Goal: Task Accomplishment & Management: Manage account settings

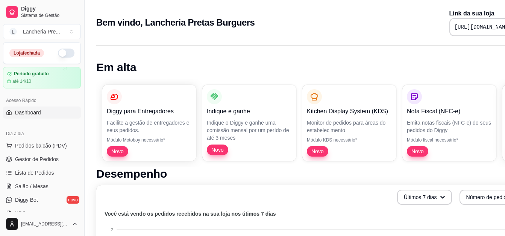
click at [83, 49] on button "Toggle Sidebar" at bounding box center [84, 118] width 6 height 236
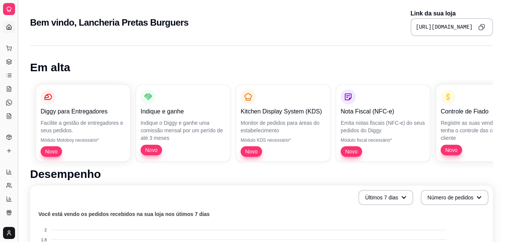
drag, startPoint x: 83, startPoint y: 49, endPoint x: 146, endPoint y: 39, distance: 64.4
click at [146, 39] on div "Bem vindo, Lancheria Pretas Burguers Link da sua loja [URL][DOMAIN_NAME]" at bounding box center [261, 20] width 487 height 41
click at [17, 33] on button "Toggle Sidebar" at bounding box center [18, 121] width 6 height 242
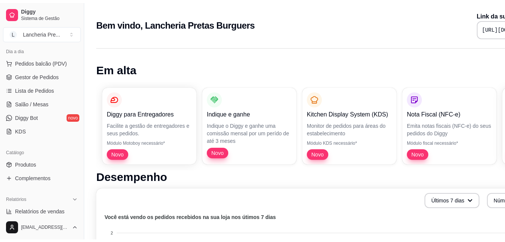
scroll to position [105, 0]
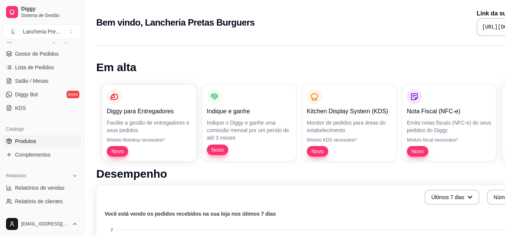
click at [20, 144] on span "Produtos" at bounding box center [25, 141] width 21 height 8
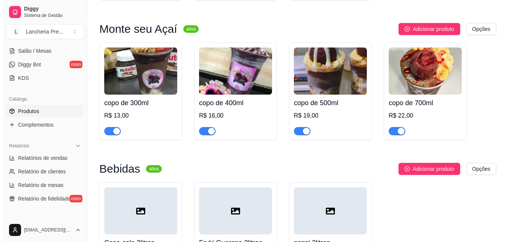
scroll to position [351, 0]
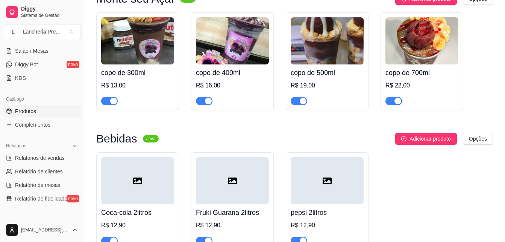
click at [457, 93] on div at bounding box center [422, 97] width 73 height 15
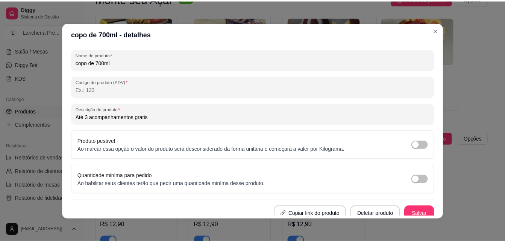
scroll to position [107, 0]
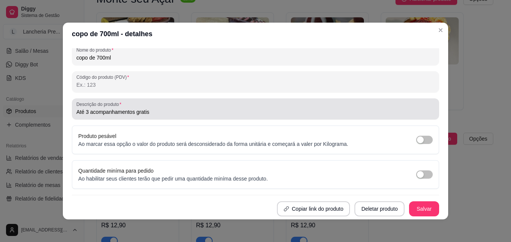
click at [180, 109] on input "Até 3 acompanhamentos gratis" at bounding box center [255, 112] width 358 height 8
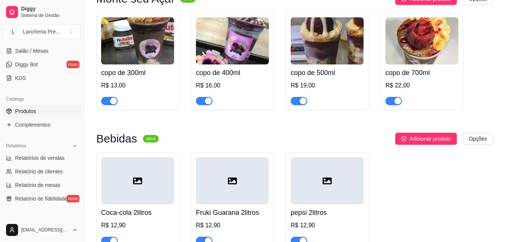
click at [435, 31] on img at bounding box center [422, 40] width 73 height 47
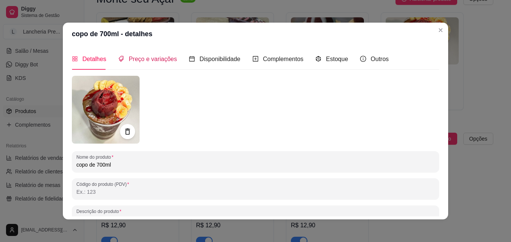
click at [166, 61] on span "Preço e variações" at bounding box center [153, 59] width 48 height 6
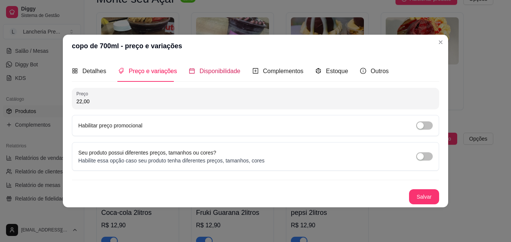
click at [191, 70] on icon "calendar" at bounding box center [191, 70] width 5 height 5
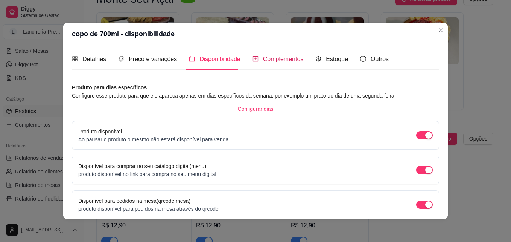
click at [279, 62] on span "Complementos" at bounding box center [283, 59] width 41 height 6
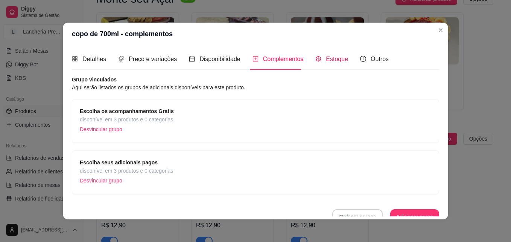
click at [328, 59] on span "Estoque" at bounding box center [337, 59] width 22 height 6
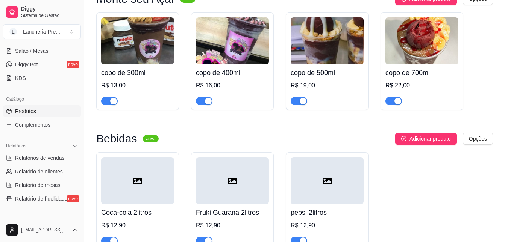
type button "on"
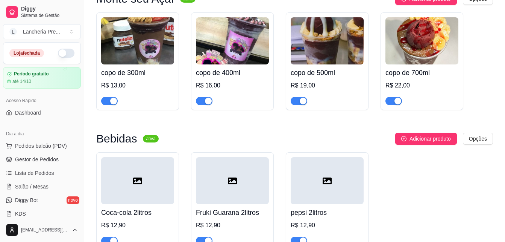
click at [60, 52] on button "button" at bounding box center [66, 53] width 17 height 9
